Goal: Task Accomplishment & Management: Use online tool/utility

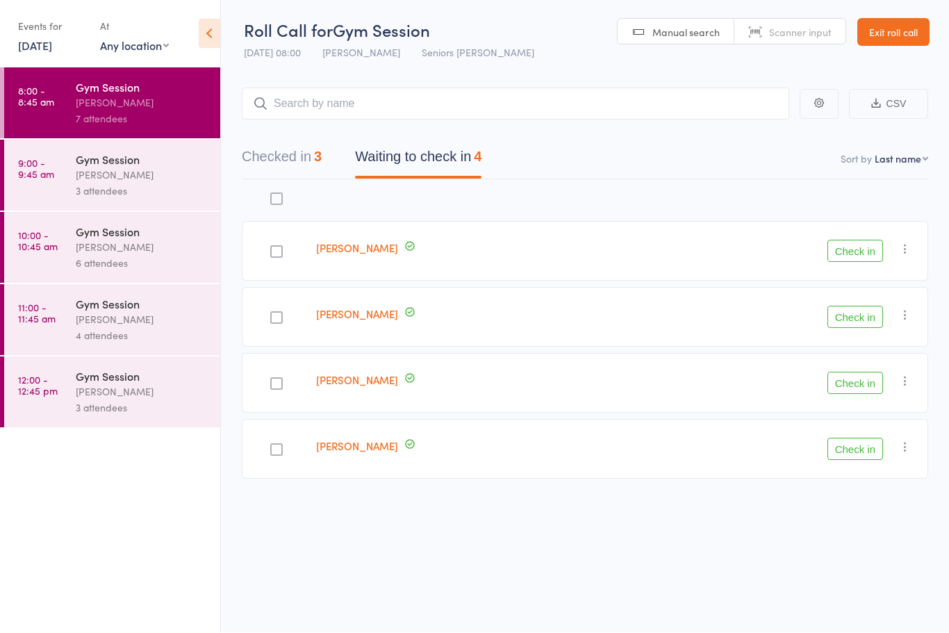
scroll to position [10, 0]
click at [277, 312] on div at bounding box center [276, 318] width 13 height 13
click at [273, 314] on input "checkbox" at bounding box center [273, 314] width 0 height 0
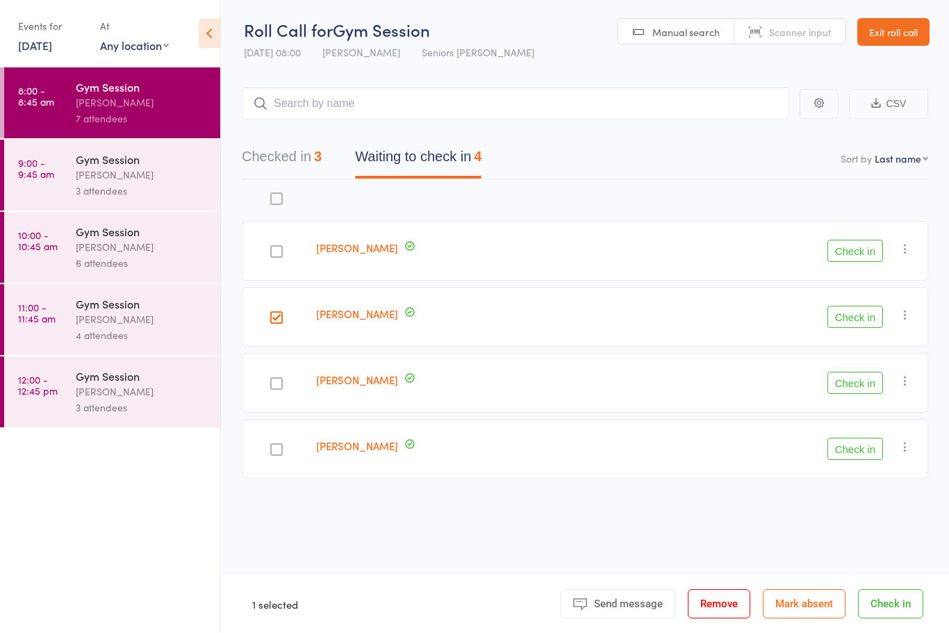
click at [852, 314] on button "Check in" at bounding box center [855, 317] width 56 height 22
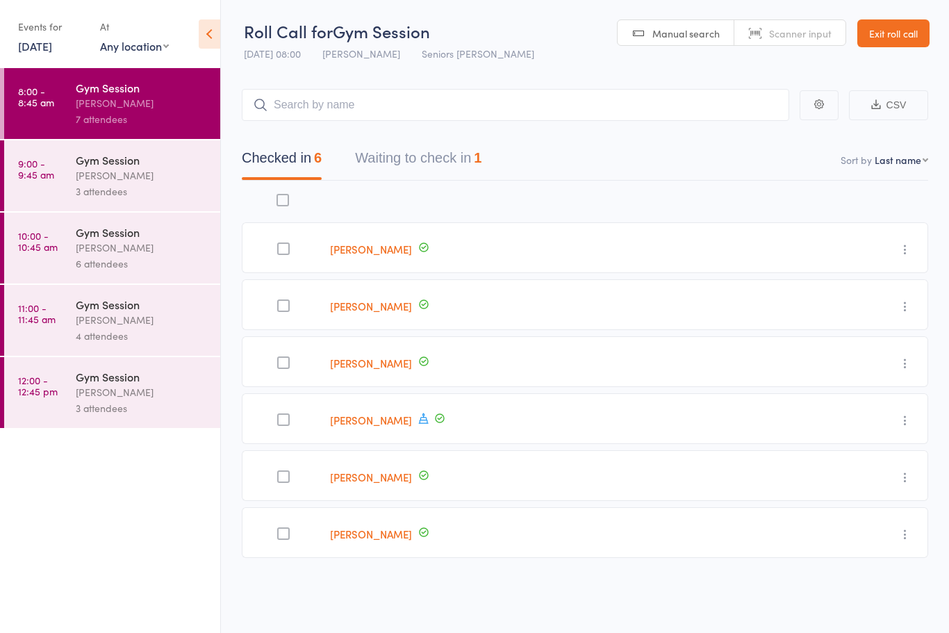
click at [138, 144] on div "Gym Session [PERSON_NAME] 3 attendees" at bounding box center [148, 175] width 144 height 71
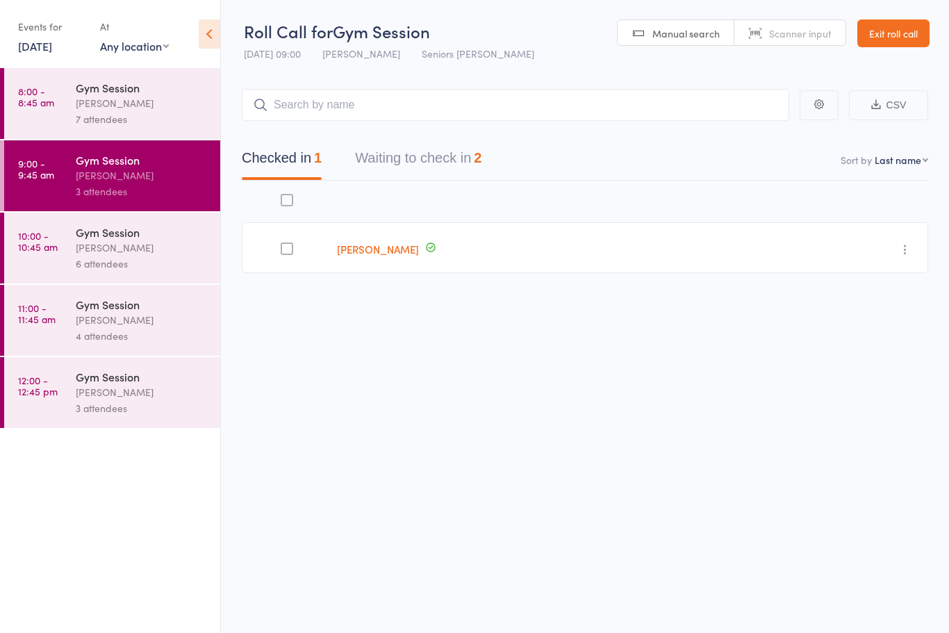
click at [453, 169] on button "Waiting to check in 2" at bounding box center [418, 161] width 126 height 37
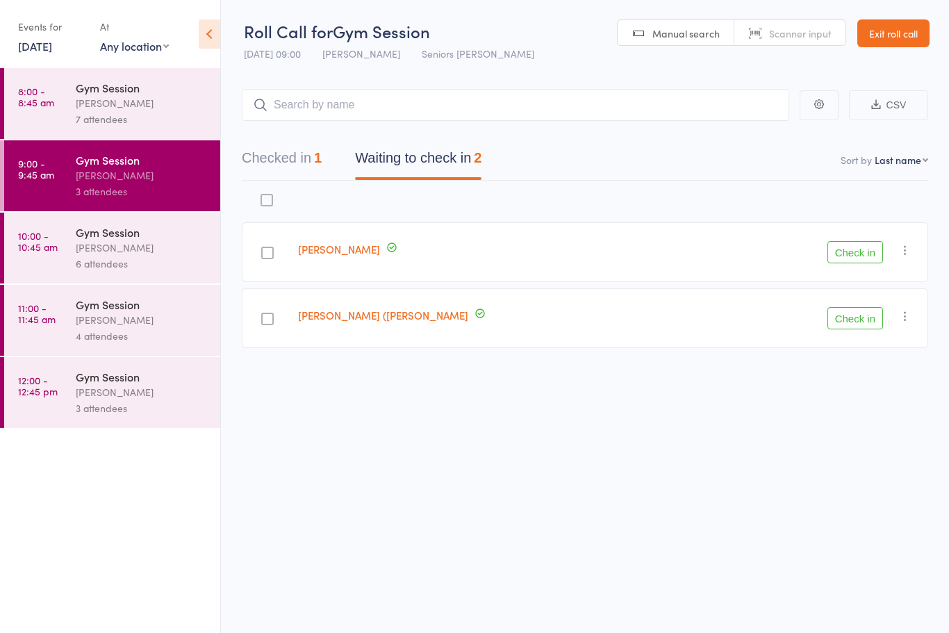
click at [865, 249] on button "Check in" at bounding box center [855, 252] width 56 height 22
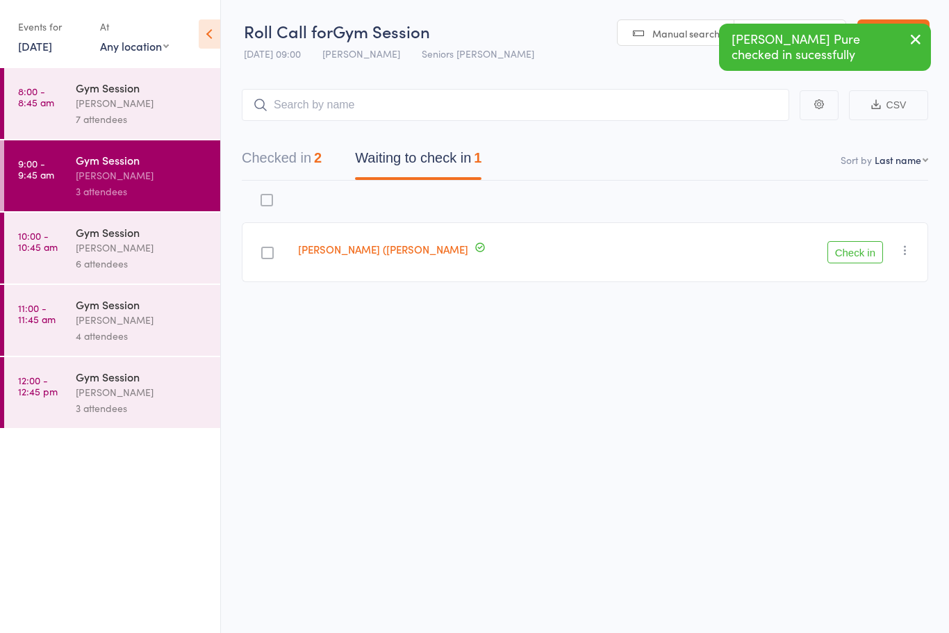
click at [859, 258] on button "Check in" at bounding box center [855, 252] width 56 height 22
